Goal: Task Accomplishment & Management: Manage account settings

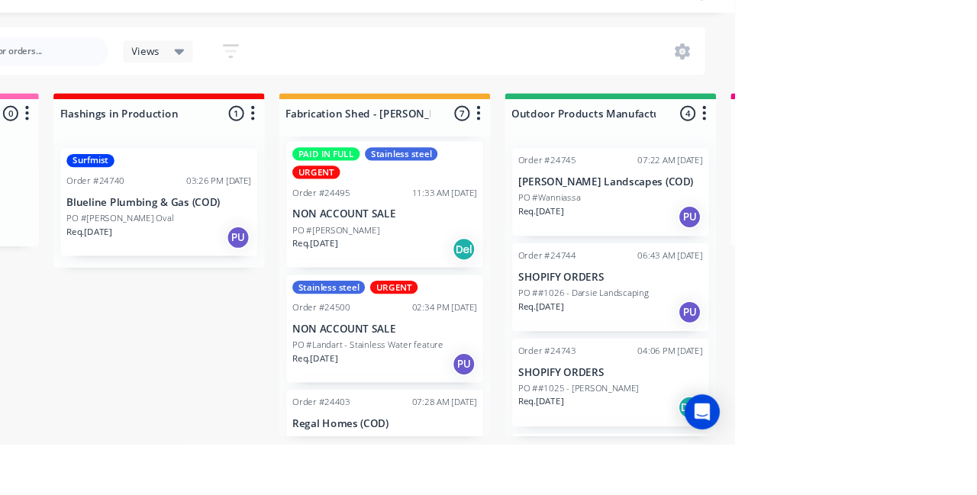
scroll to position [48, 0]
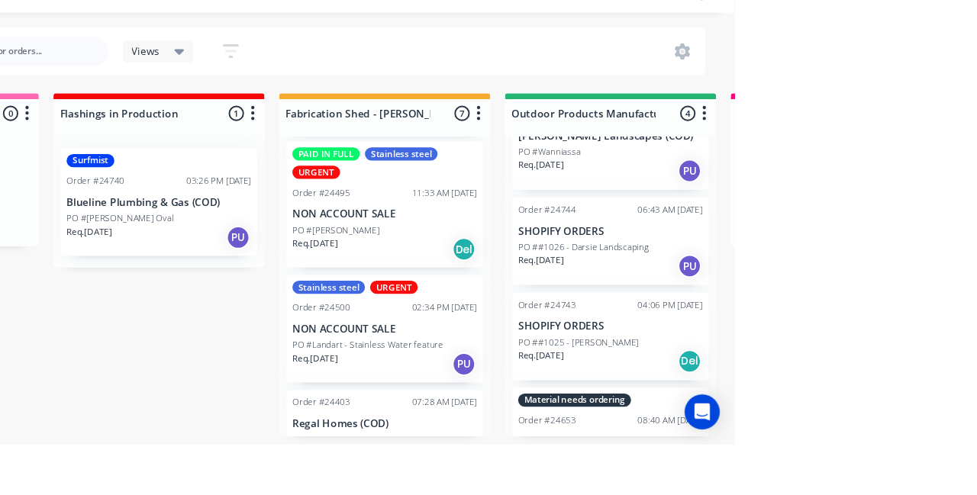
click at [874, 380] on div "Order #24743 04:06 PM [DATE] SHOPIFY ORDERS PO ##1025 - [PERSON_NAME] Req. [DAT…" at bounding box center [848, 383] width 205 height 92
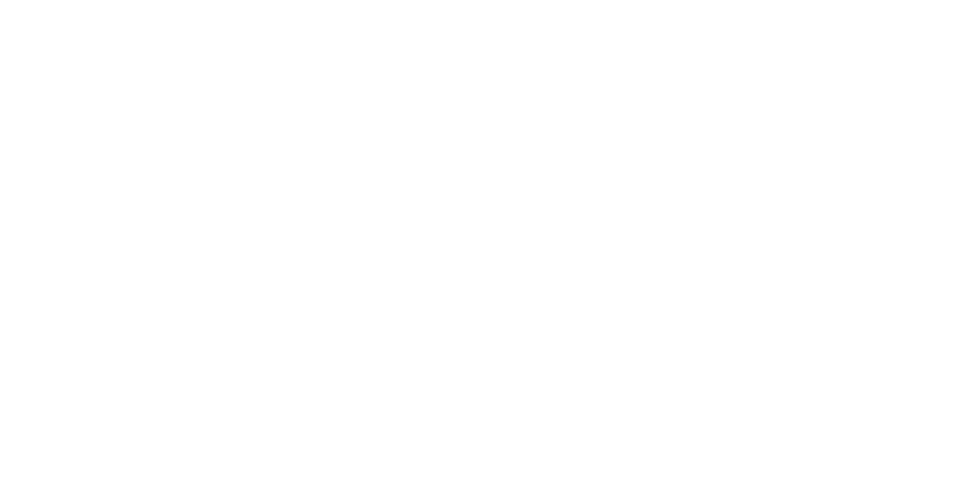
scroll to position [0, 0]
click at [729, 78] on button "Close" at bounding box center [701, 84] width 56 height 24
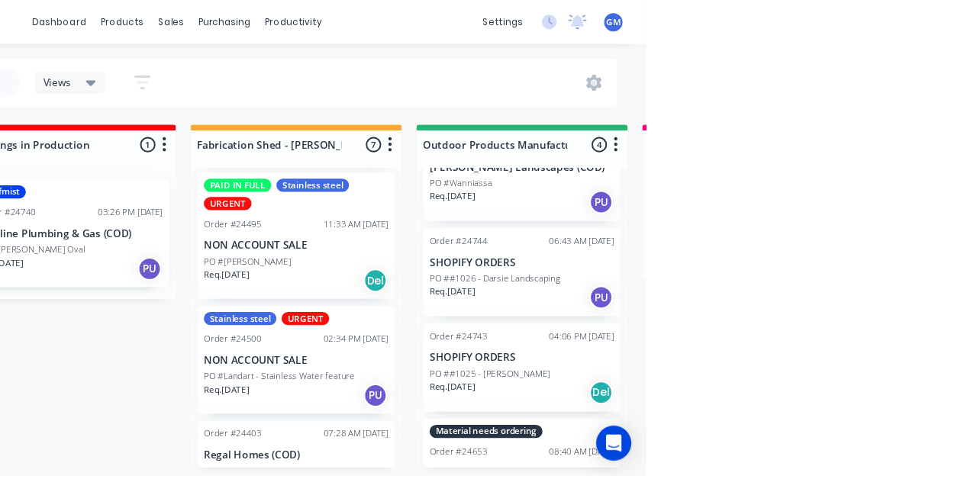
click at [875, 267] on p "SHOPIFY ORDERS" at bounding box center [848, 273] width 192 height 13
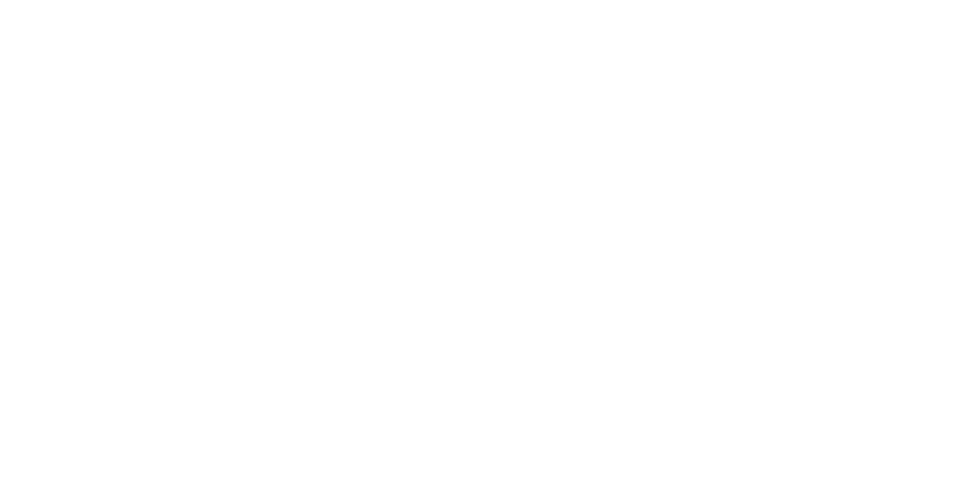
click at [729, 81] on button "Close" at bounding box center [701, 84] width 56 height 24
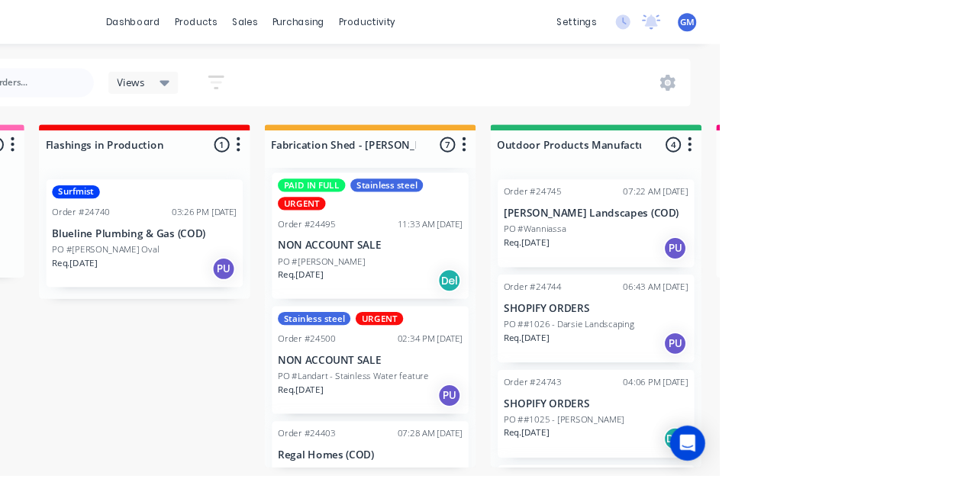
click at [865, 223] on p "[PERSON_NAME] Landscapes (COD)" at bounding box center [848, 222] width 192 height 13
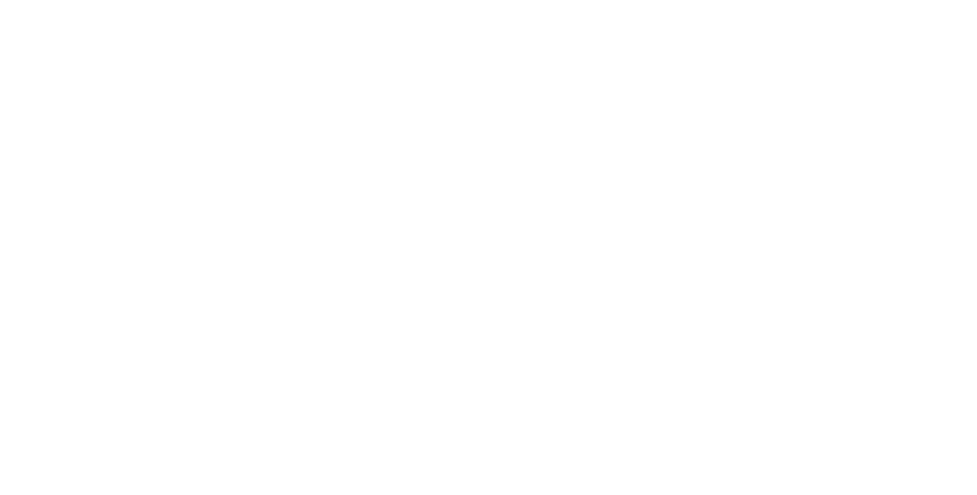
click at [729, 75] on button "Close" at bounding box center [701, 84] width 56 height 24
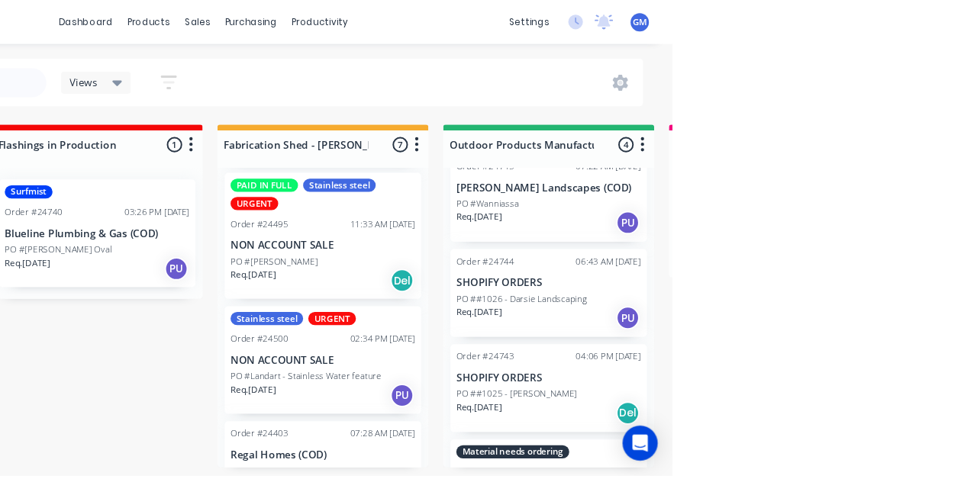
scroll to position [34, 0]
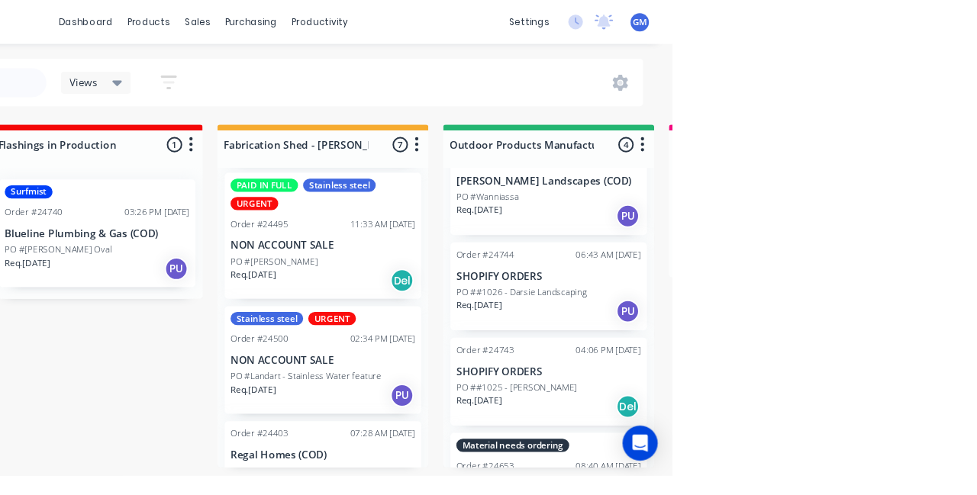
click at [878, 214] on div "Req. [DATE] PU" at bounding box center [848, 225] width 192 height 26
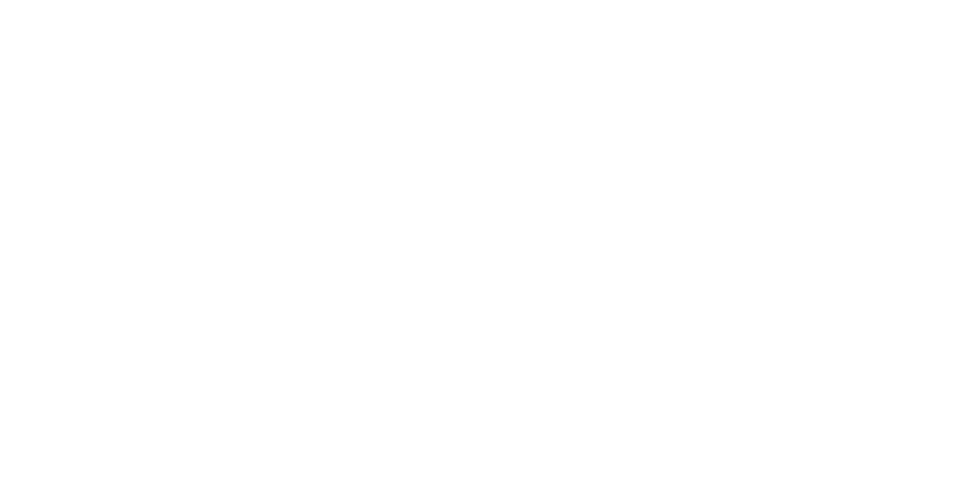
click at [729, 86] on button "Close" at bounding box center [701, 84] width 56 height 24
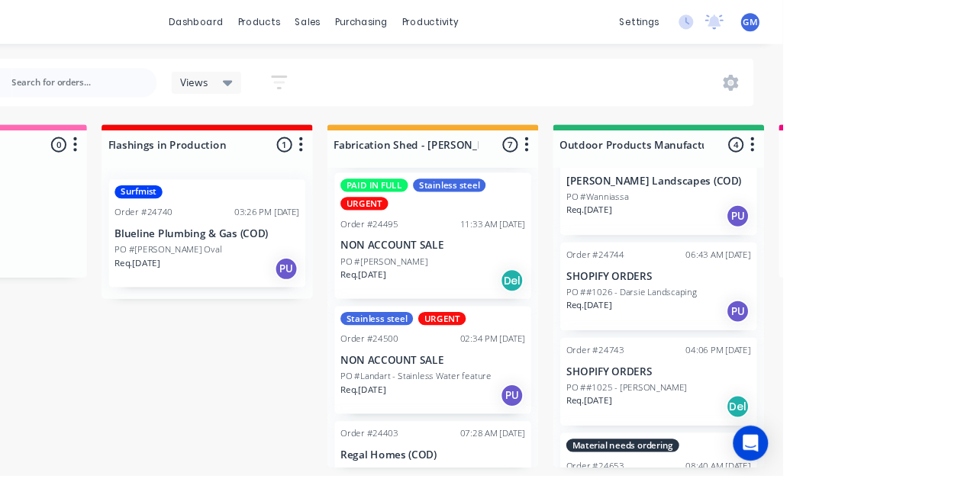
scroll to position [48, 0]
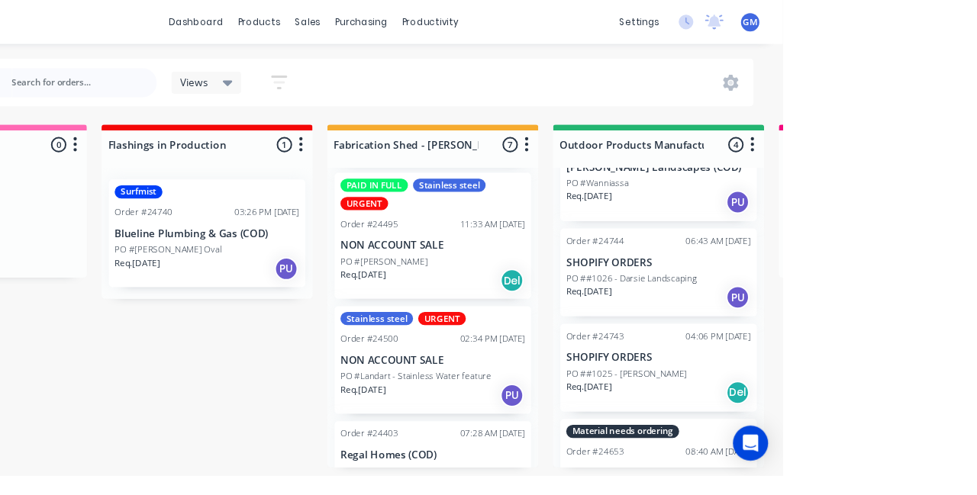
click at [852, 392] on p "PO ##1025 - [PERSON_NAME]" at bounding box center [815, 389] width 126 height 14
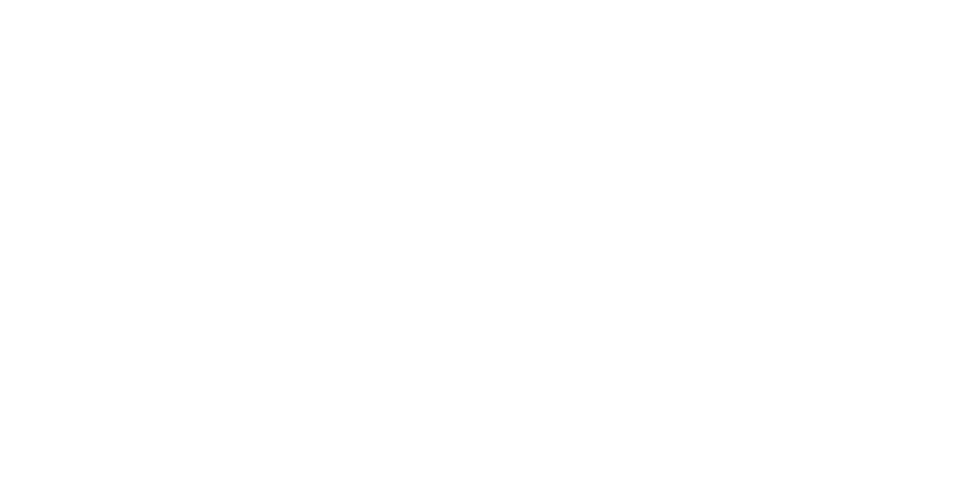
scroll to position [537, 0]
click at [312, 121] on div at bounding box center [297, 136] width 31 height 31
click at [312, 194] on div at bounding box center [297, 209] width 31 height 31
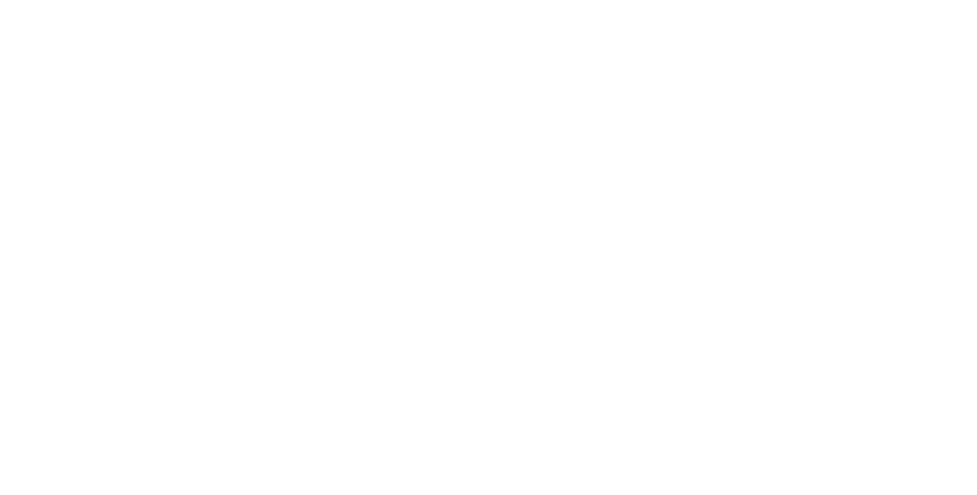
click at [312, 233] on div at bounding box center [297, 248] width 31 height 31
click at [312, 241] on div at bounding box center [297, 256] width 31 height 31
click at [312, 298] on div at bounding box center [297, 313] width 31 height 31
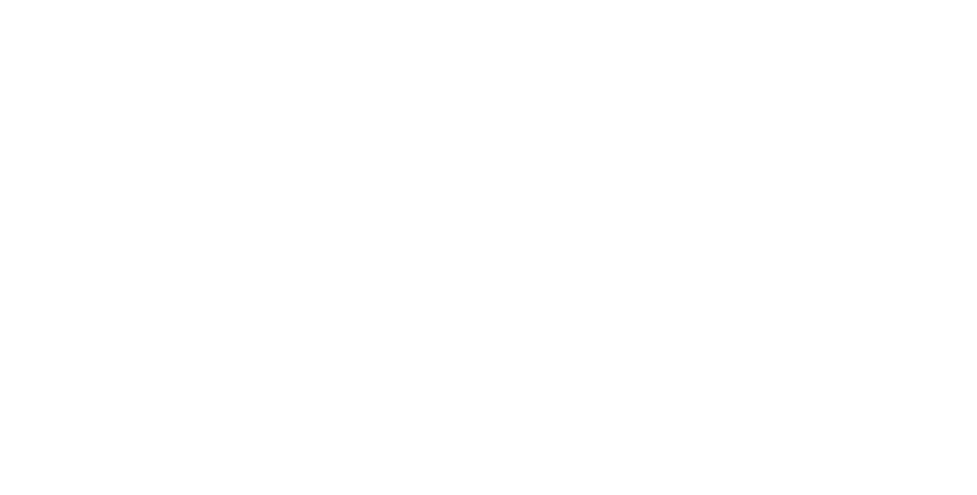
scroll to position [2185, 0]
click at [312, 172] on div at bounding box center [297, 187] width 31 height 31
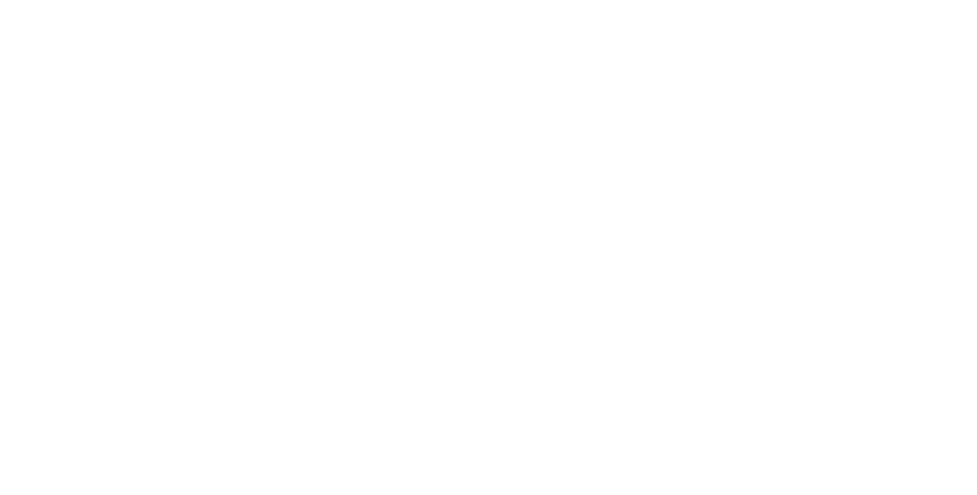
click at [729, 90] on button "Close" at bounding box center [701, 84] width 56 height 24
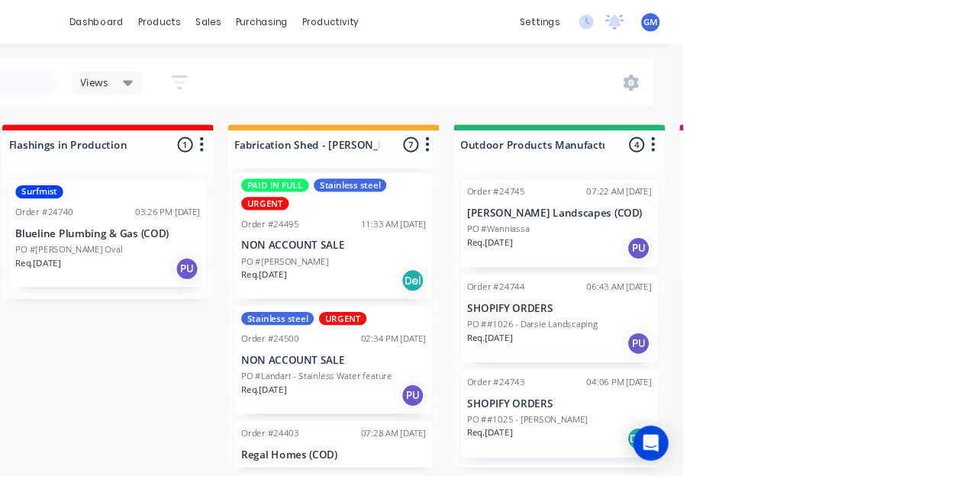
click at [876, 343] on p "PO ##1026 - Darsie Landscaping" at bounding box center [820, 338] width 136 height 14
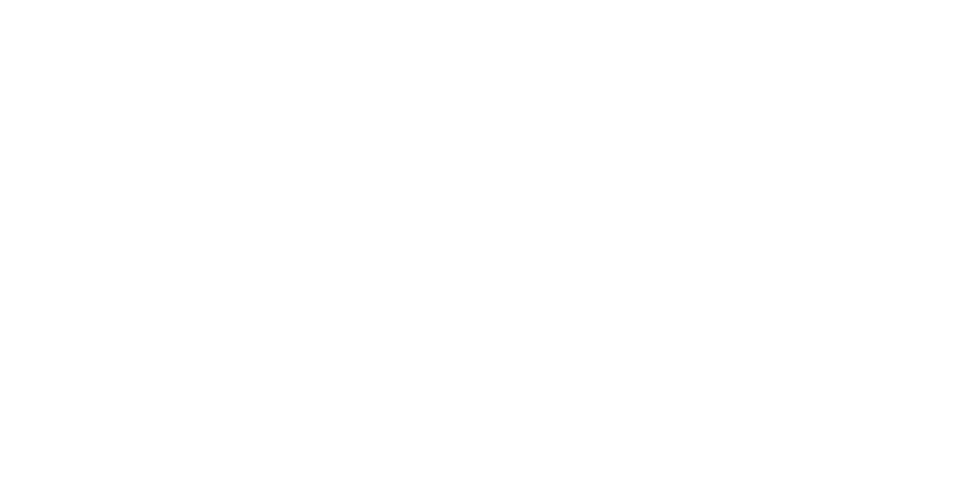
click at [849, 378] on button "Add labels" at bounding box center [813, 378] width 70 height 21
type input "Fab"
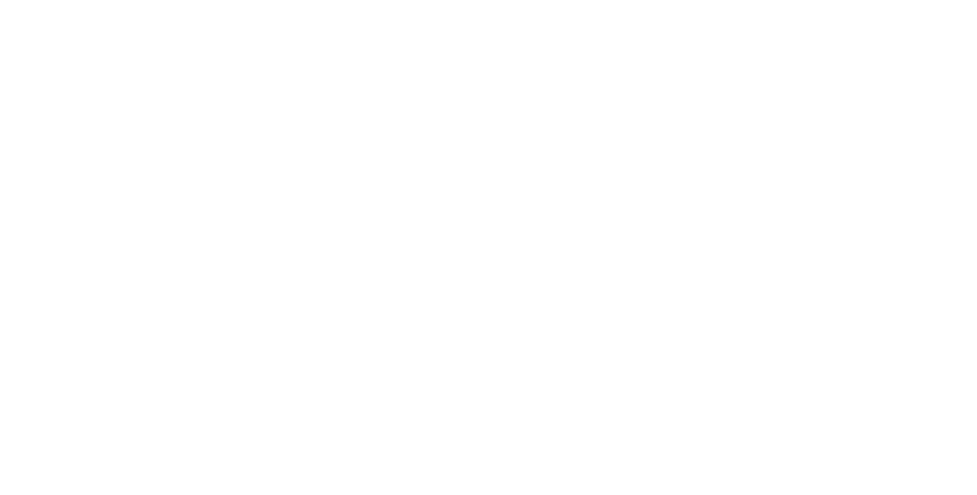
click at [713, 246] on div "Assigned to Add team member" at bounding box center [637, 201] width 153 height 161
click at [729, 93] on button "Close" at bounding box center [701, 84] width 56 height 24
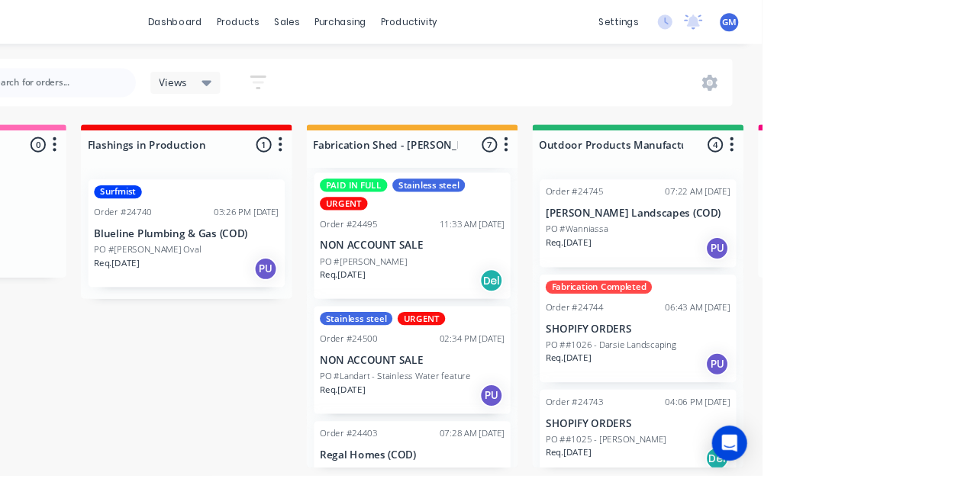
click at [859, 255] on div "Req. [DATE] PU" at bounding box center [848, 259] width 192 height 26
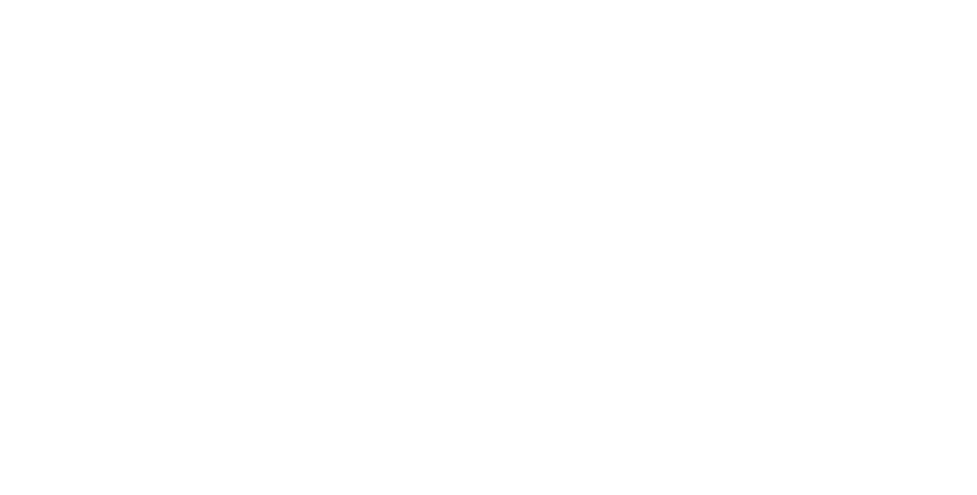
click at [729, 93] on button "Close" at bounding box center [701, 84] width 56 height 24
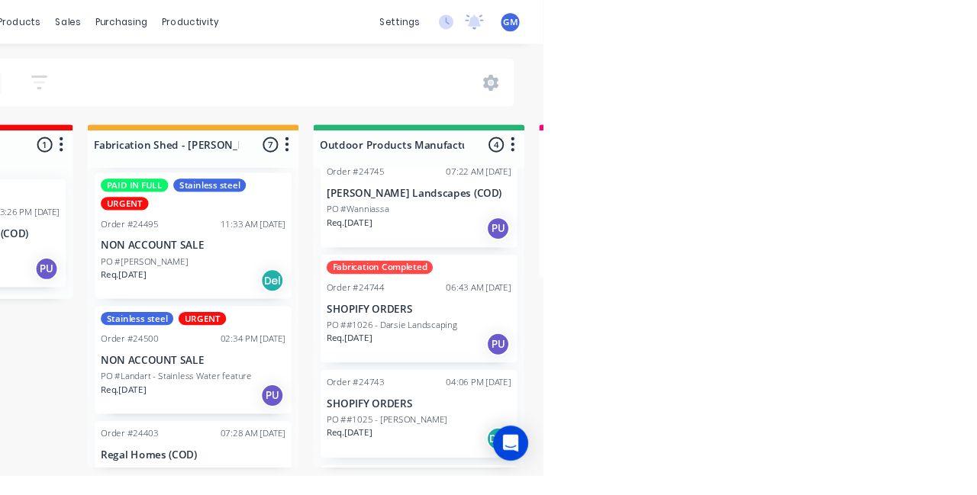
scroll to position [43, 0]
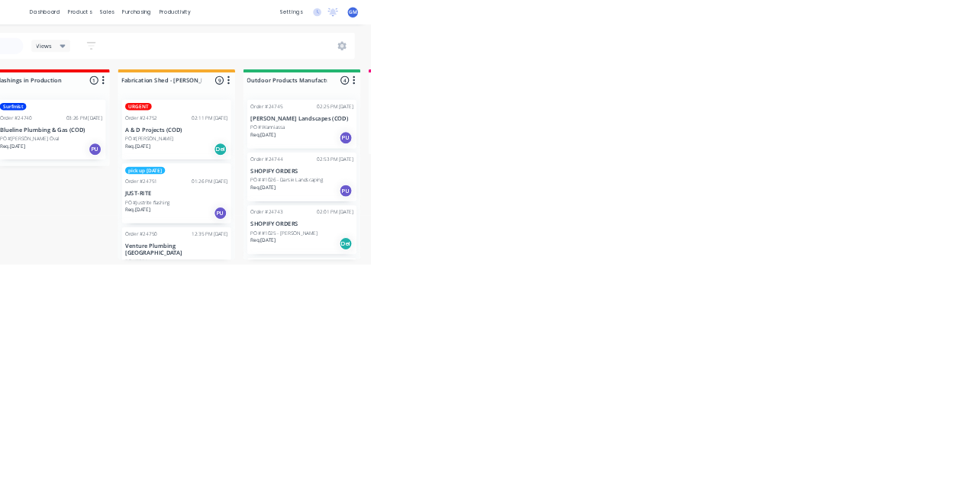
click at [874, 331] on p "PO ##1026 - Darsie Landscaping" at bounding box center [820, 338] width 136 height 14
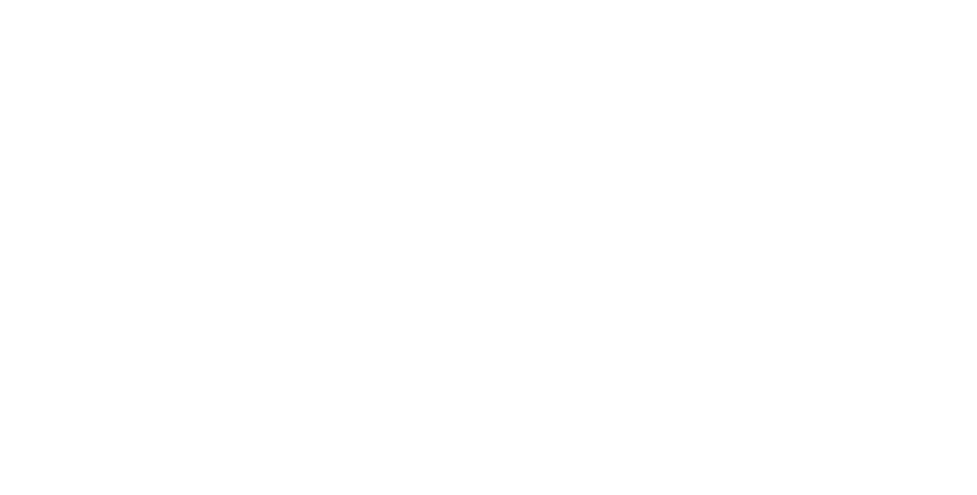
click at [729, 92] on button "Close" at bounding box center [701, 84] width 56 height 24
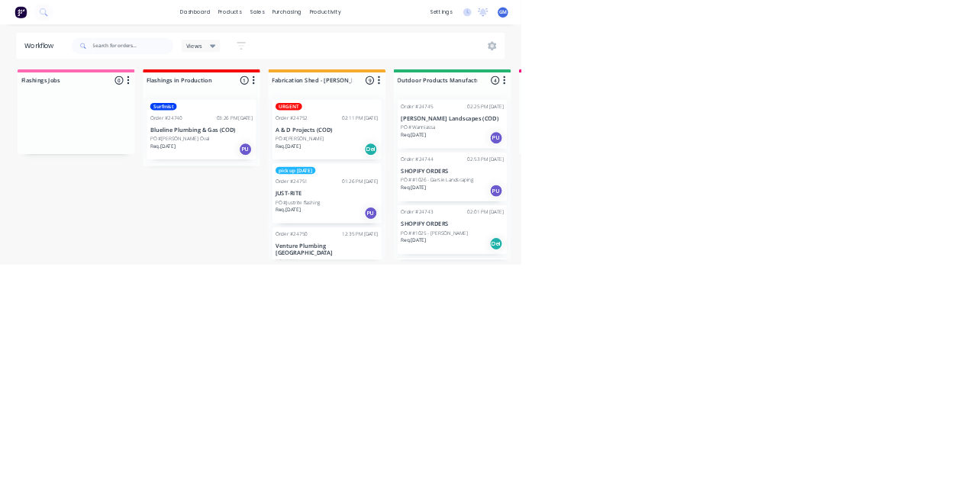
click at [885, 235] on div "PO #Wanniassa" at bounding box center [848, 239] width 192 height 14
